Goal: Transaction & Acquisition: Purchase product/service

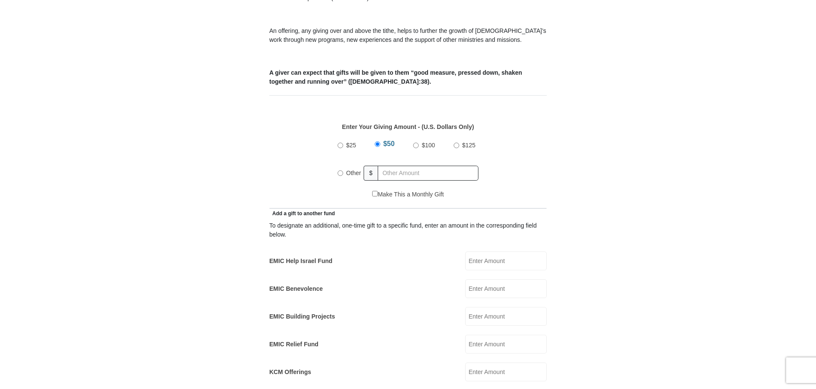
scroll to position [341, 0]
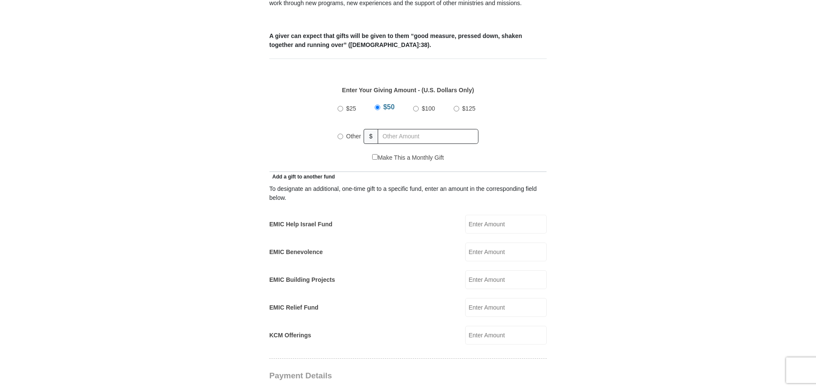
click at [472, 215] on input "EMIC Help Israel Fund" at bounding box center [505, 224] width 81 height 19
type input "25.00"
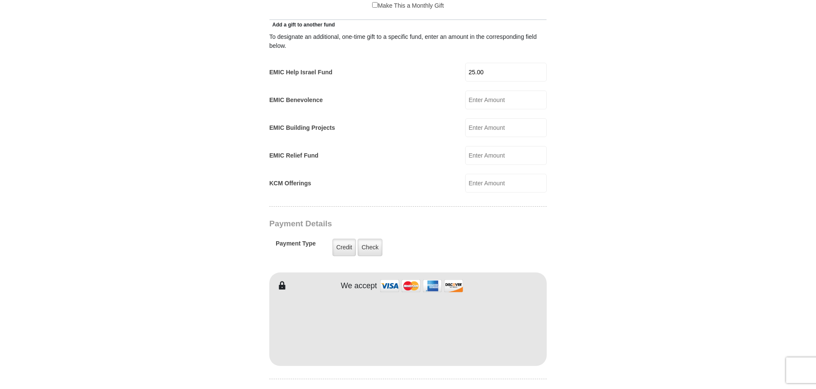
scroll to position [512, 0]
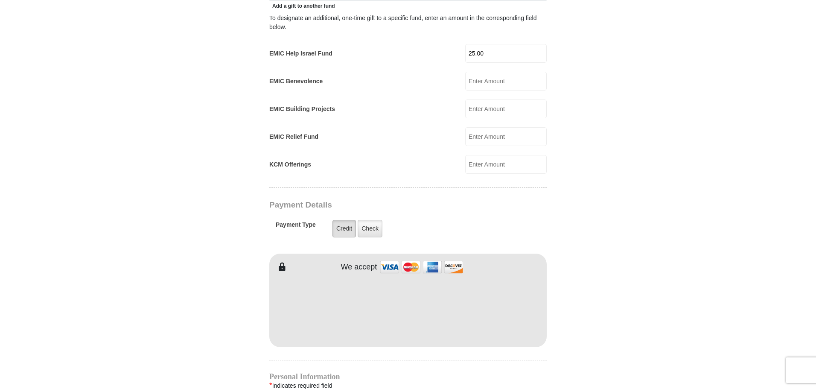
click at [341, 220] on label "Credit" at bounding box center [343, 228] width 23 height 17
click at [0, 0] on input "Credit" at bounding box center [0, 0] width 0 height 0
type input "[PERSON_NAME]"
click at [618, 302] on form "[GEOGRAPHIC_DATA][DEMOGRAPHIC_DATA] Online Giving Because of gifts like yours, …" at bounding box center [408, 153] width 486 height 1262
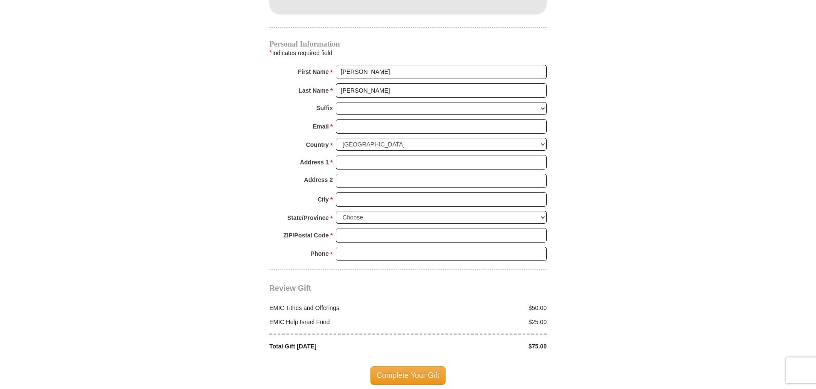
scroll to position [853, 0]
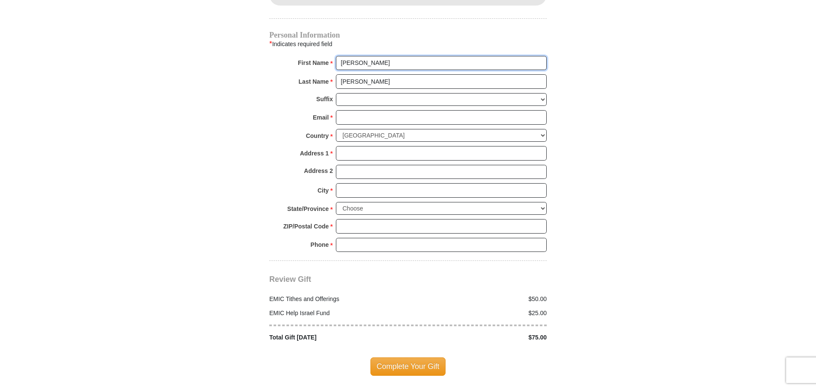
click at [363, 56] on input "[PERSON_NAME]" at bounding box center [441, 63] width 211 height 15
click at [346, 110] on input "Email *" at bounding box center [441, 117] width 211 height 15
type input "[EMAIL_ADDRESS][DOMAIN_NAME]"
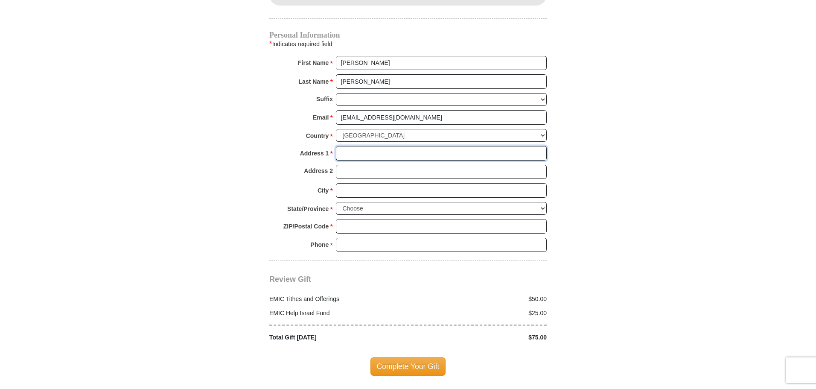
type input "[STREET_ADDRESS]"
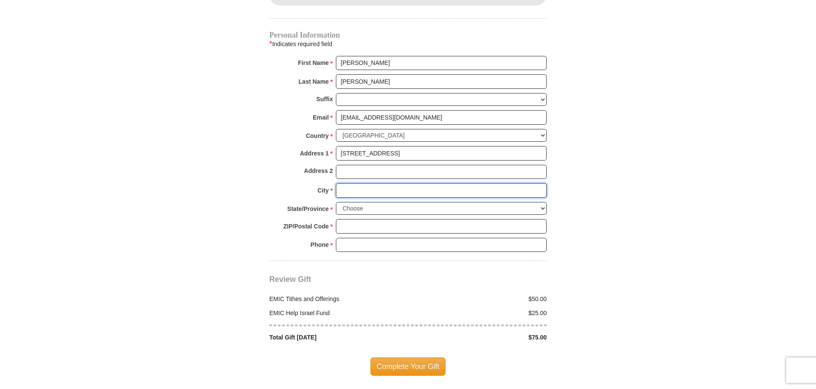
type input "[PERSON_NAME]"
select select "[GEOGRAPHIC_DATA]"
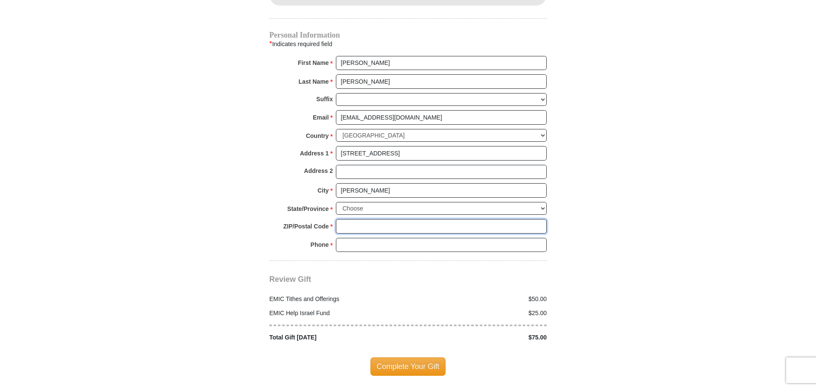
type input "77469"
type input "7137751673"
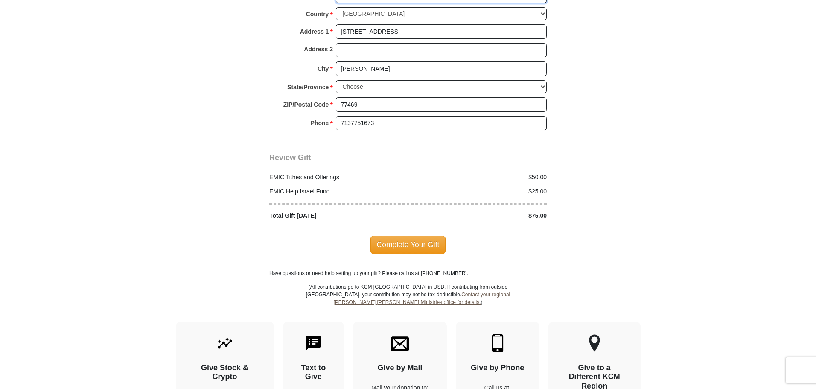
scroll to position [981, 0]
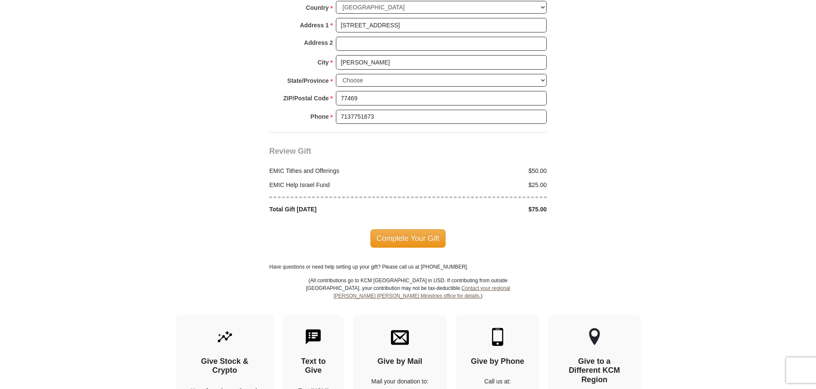
click at [549, 166] on div "$50.00" at bounding box center [479, 170] width 143 height 9
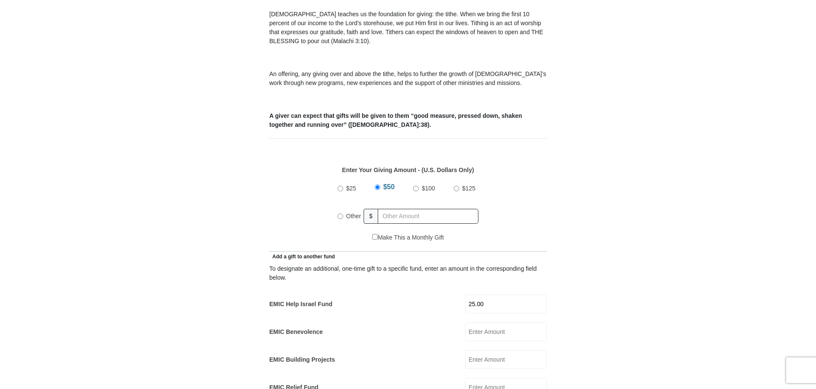
scroll to position [256, 0]
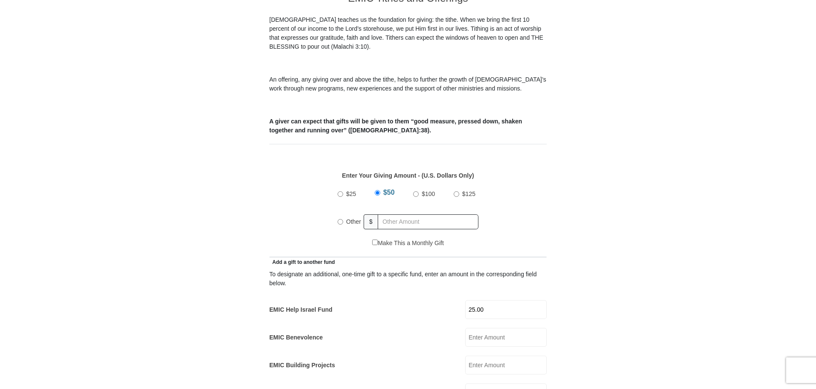
click at [377, 190] on input "$50" at bounding box center [377, 193] width 6 height 6
click at [395, 184] on label "$50" at bounding box center [388, 193] width 17 height 19
click at [380, 190] on input "$50" at bounding box center [377, 193] width 6 height 6
click at [395, 184] on label "$50" at bounding box center [388, 193] width 17 height 19
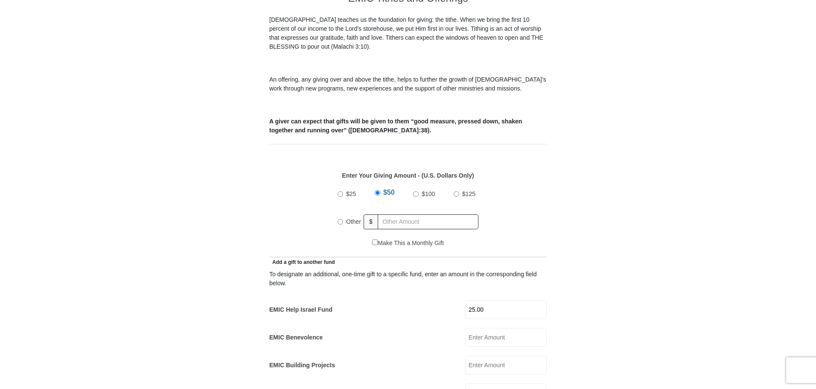
click at [380, 190] on input "$50" at bounding box center [377, 193] width 6 height 6
radio input "true"
click at [378, 212] on div "Other $" at bounding box center [407, 221] width 141 height 21
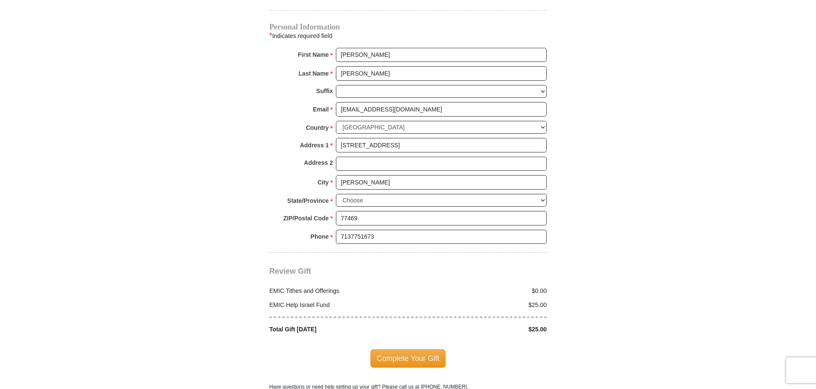
scroll to position [896, 0]
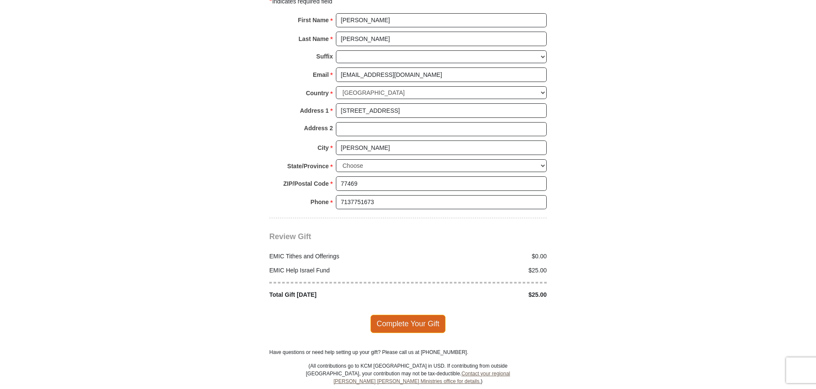
click at [415, 314] on span "Complete Your Gift" at bounding box center [407, 323] width 75 height 18
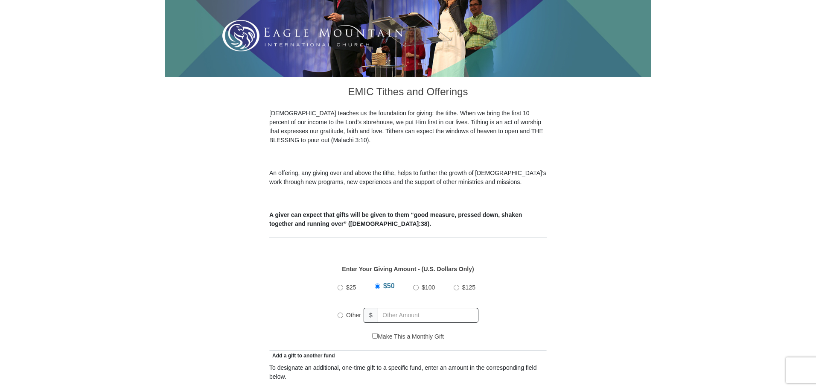
scroll to position [256, 0]
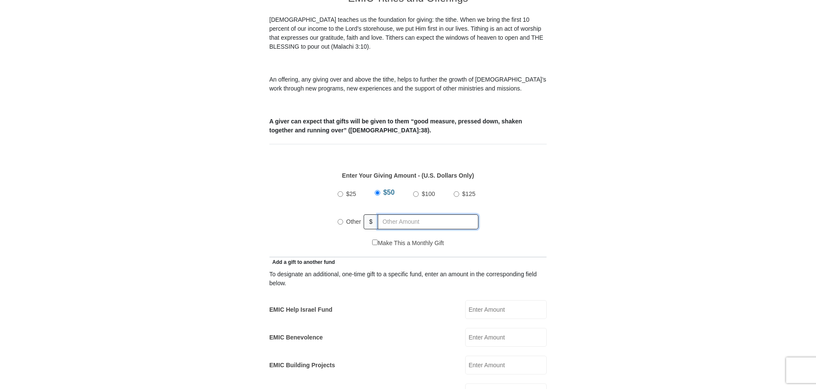
radio input "true"
click at [387, 214] on input "text" at bounding box center [429, 221] width 98 height 15
type input "7"
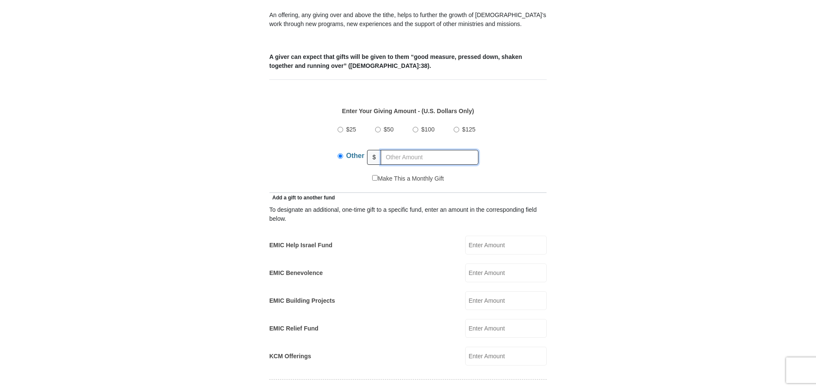
scroll to position [341, 0]
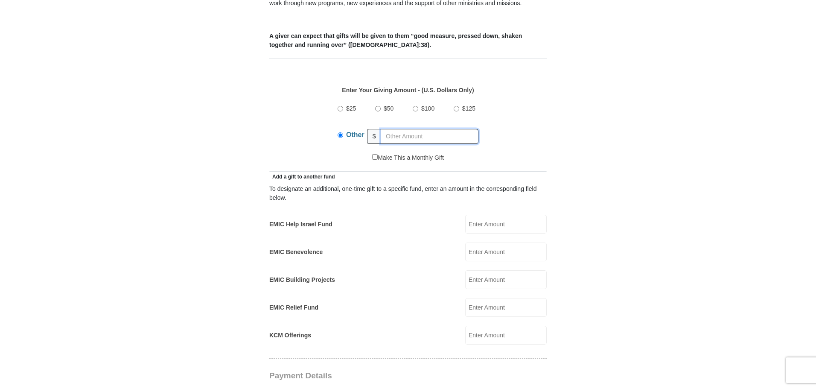
type input "7"
click at [473, 215] on input "EMIC Help Israel Fund" at bounding box center [505, 224] width 81 height 19
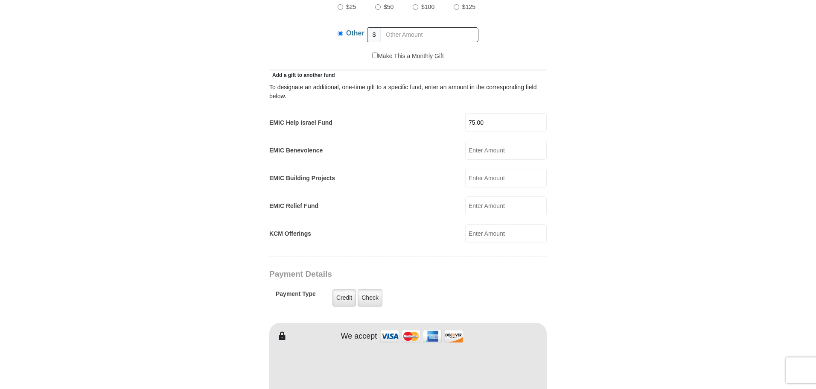
scroll to position [469, 0]
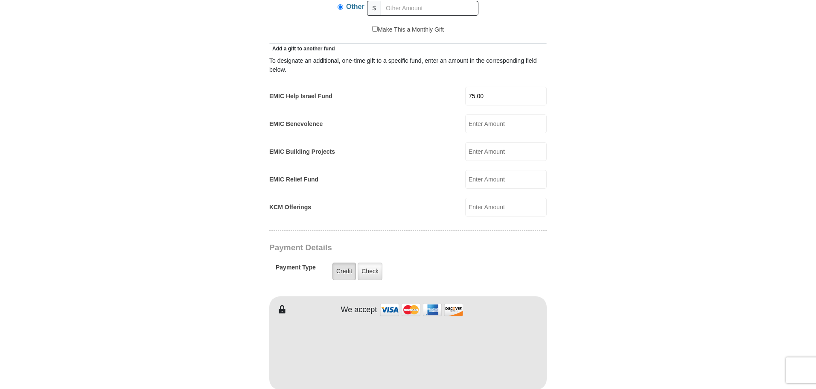
type input "75.00"
click at [340, 262] on label "Credit" at bounding box center [343, 270] width 23 height 17
click at [0, 0] on input "Credit" at bounding box center [0, 0] width 0 height 0
type input "[PERSON_NAME]"
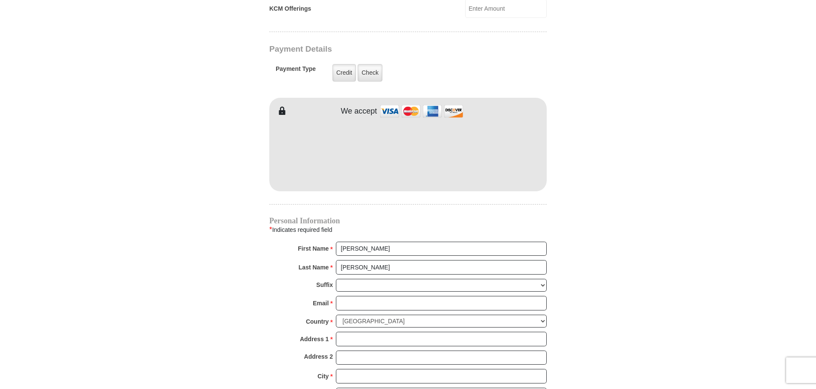
scroll to position [725, 0]
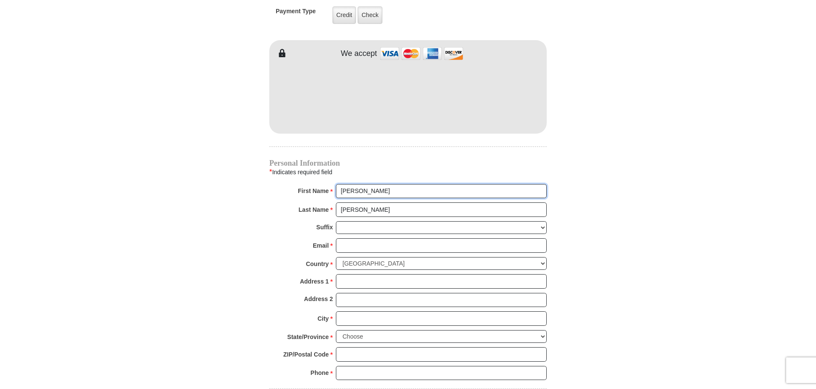
click at [376, 184] on input "[PERSON_NAME]" at bounding box center [441, 191] width 211 height 15
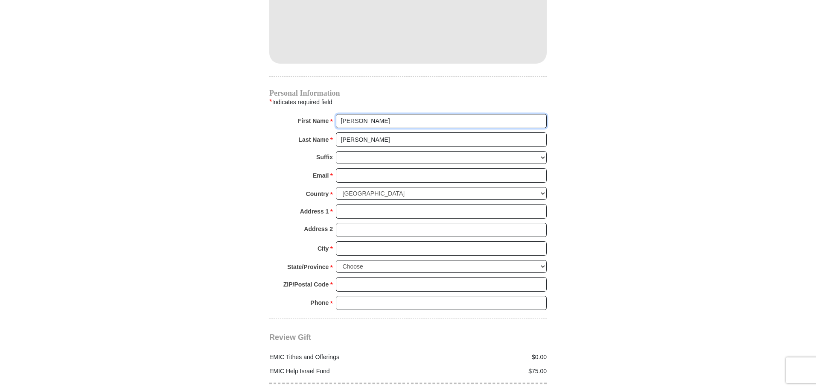
scroll to position [853, 0]
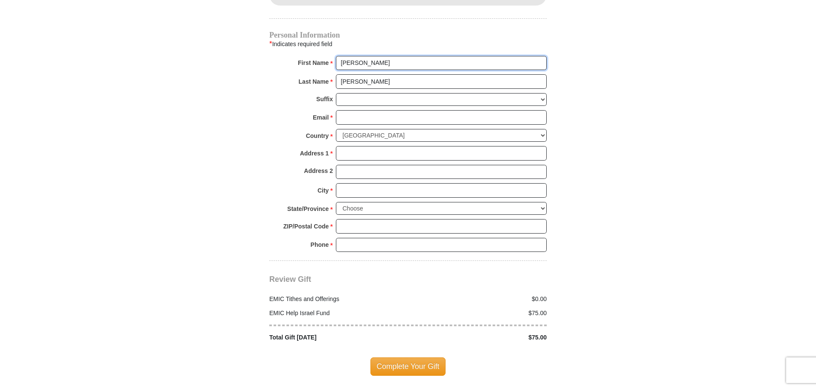
click at [380, 56] on input "[PERSON_NAME]" at bounding box center [441, 63] width 211 height 15
click at [365, 110] on input "Email *" at bounding box center [441, 117] width 211 height 15
type input "[EMAIL_ADDRESS][DOMAIN_NAME]"
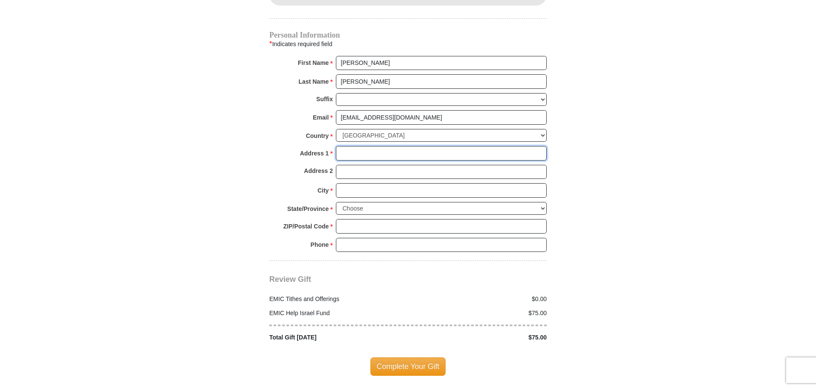
type input "[STREET_ADDRESS]"
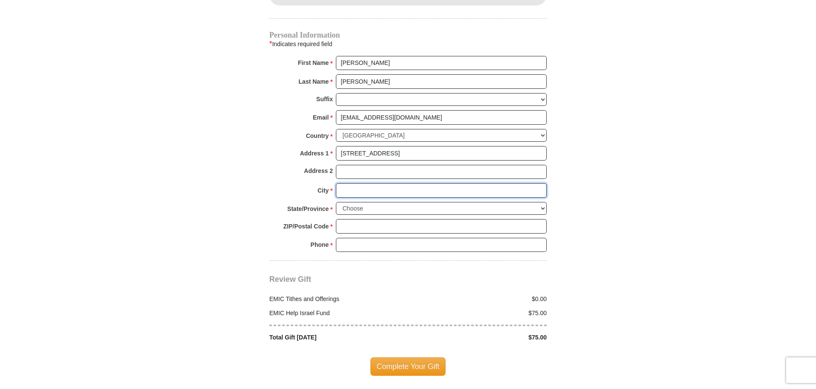
type input "[PERSON_NAME]"
select select "[GEOGRAPHIC_DATA]"
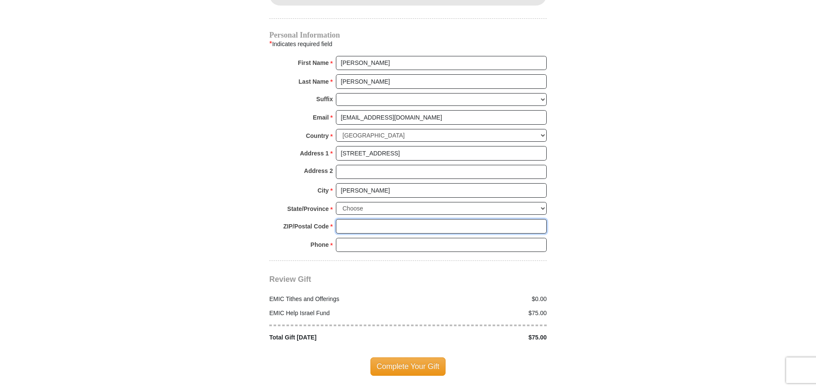
type input "77469"
type input "7137751673"
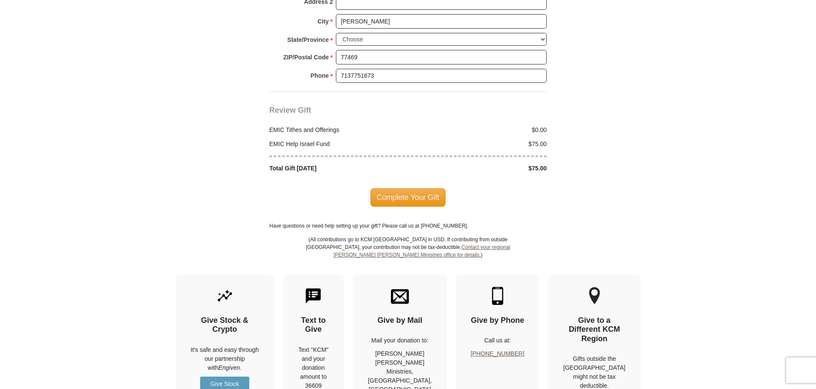
scroll to position [1024, 0]
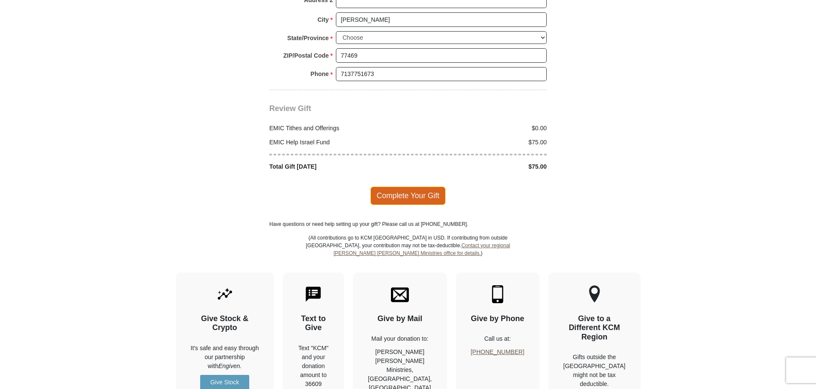
click at [416, 186] on span "Complete Your Gift" at bounding box center [407, 195] width 75 height 18
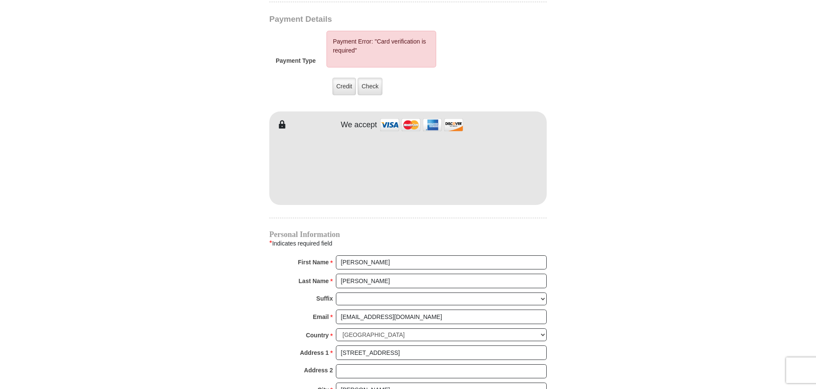
scroll to position [697, 0]
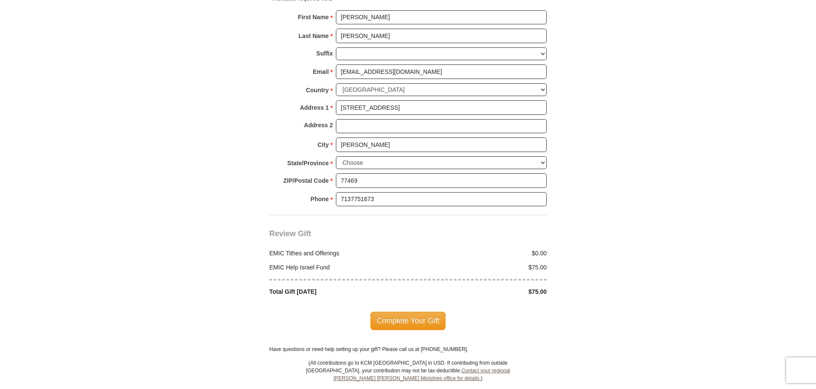
scroll to position [952, 0]
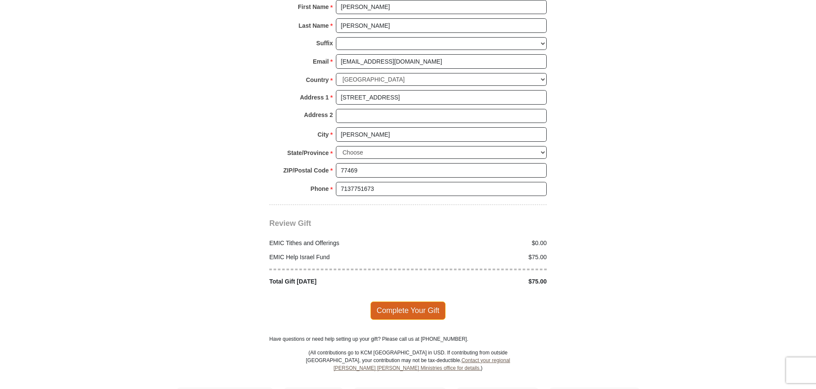
click at [415, 301] on span "Complete Your Gift" at bounding box center [407, 310] width 75 height 18
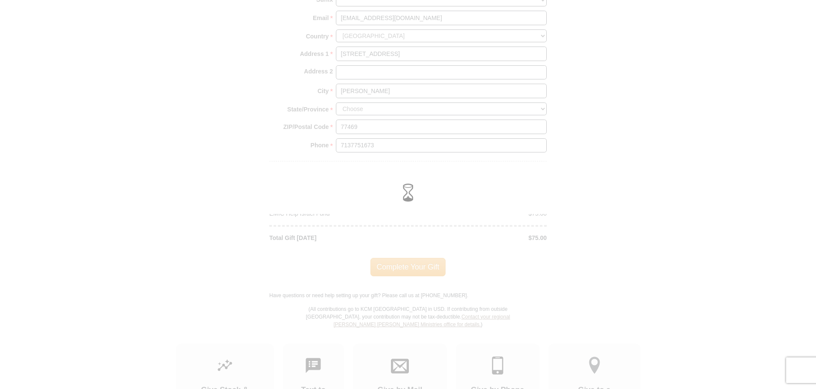
scroll to position [909, 0]
